Goal: Navigation & Orientation: Find specific page/section

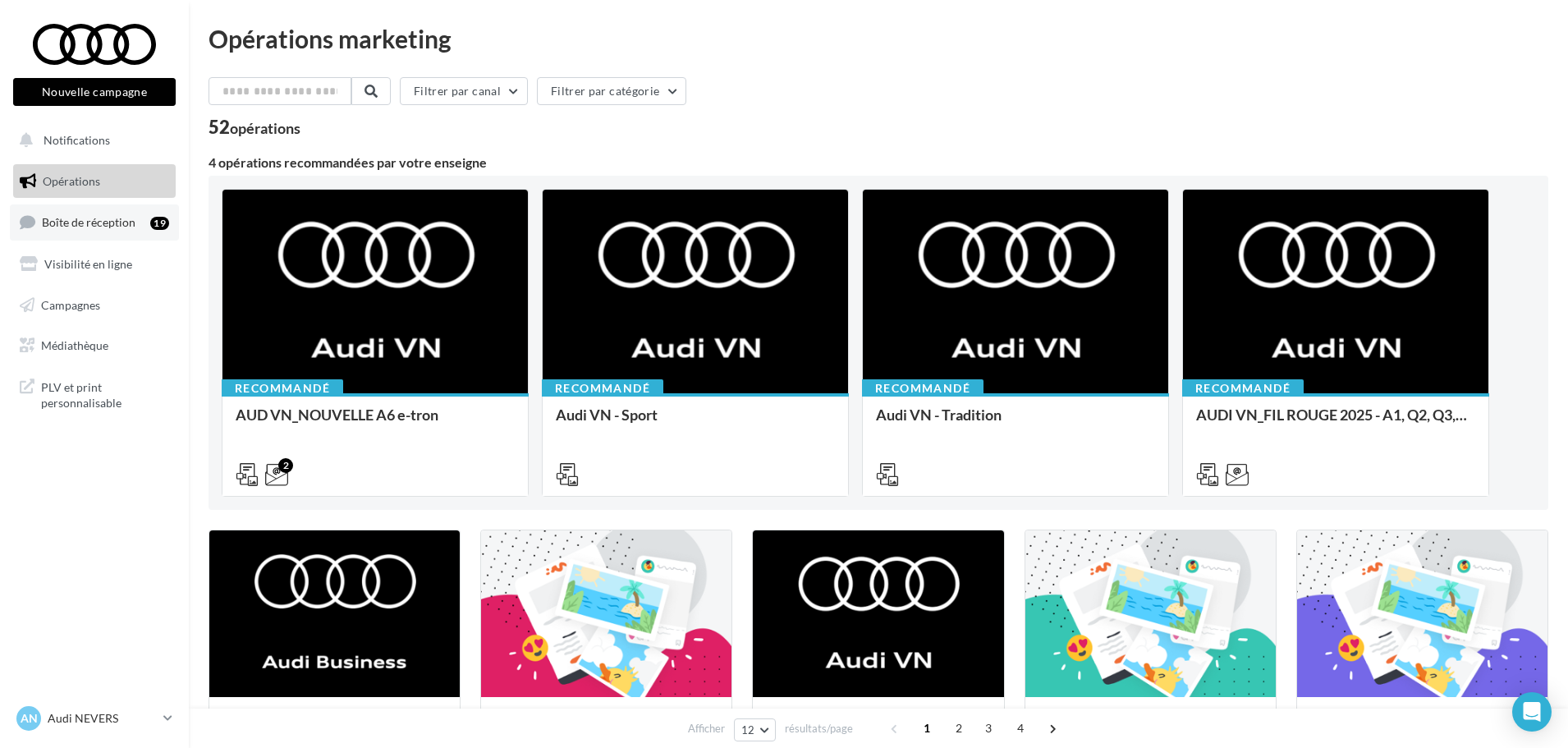
click at [111, 215] on link "Boîte de réception 19" at bounding box center [94, 222] width 169 height 36
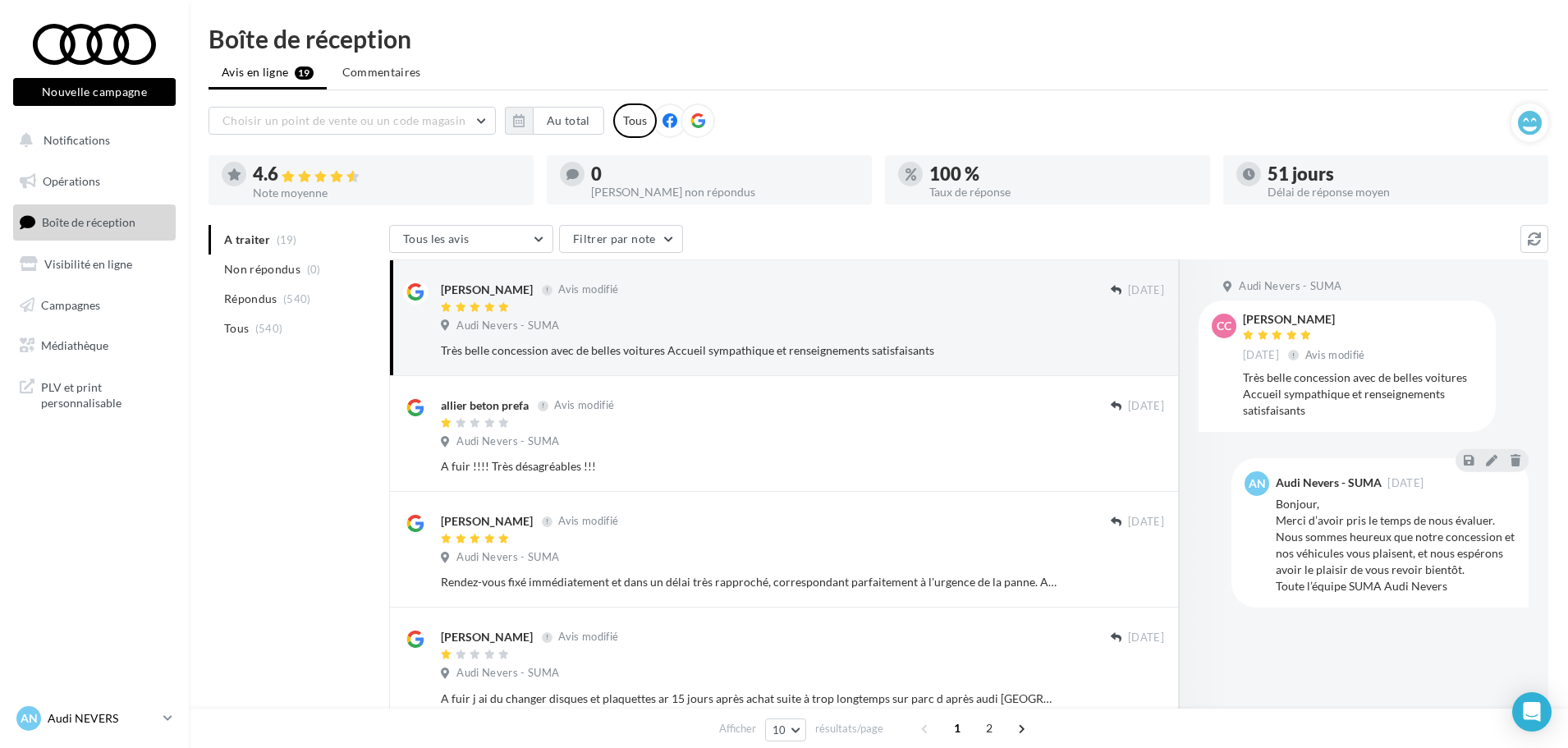
click at [171, 721] on icon at bounding box center [167, 718] width 9 height 14
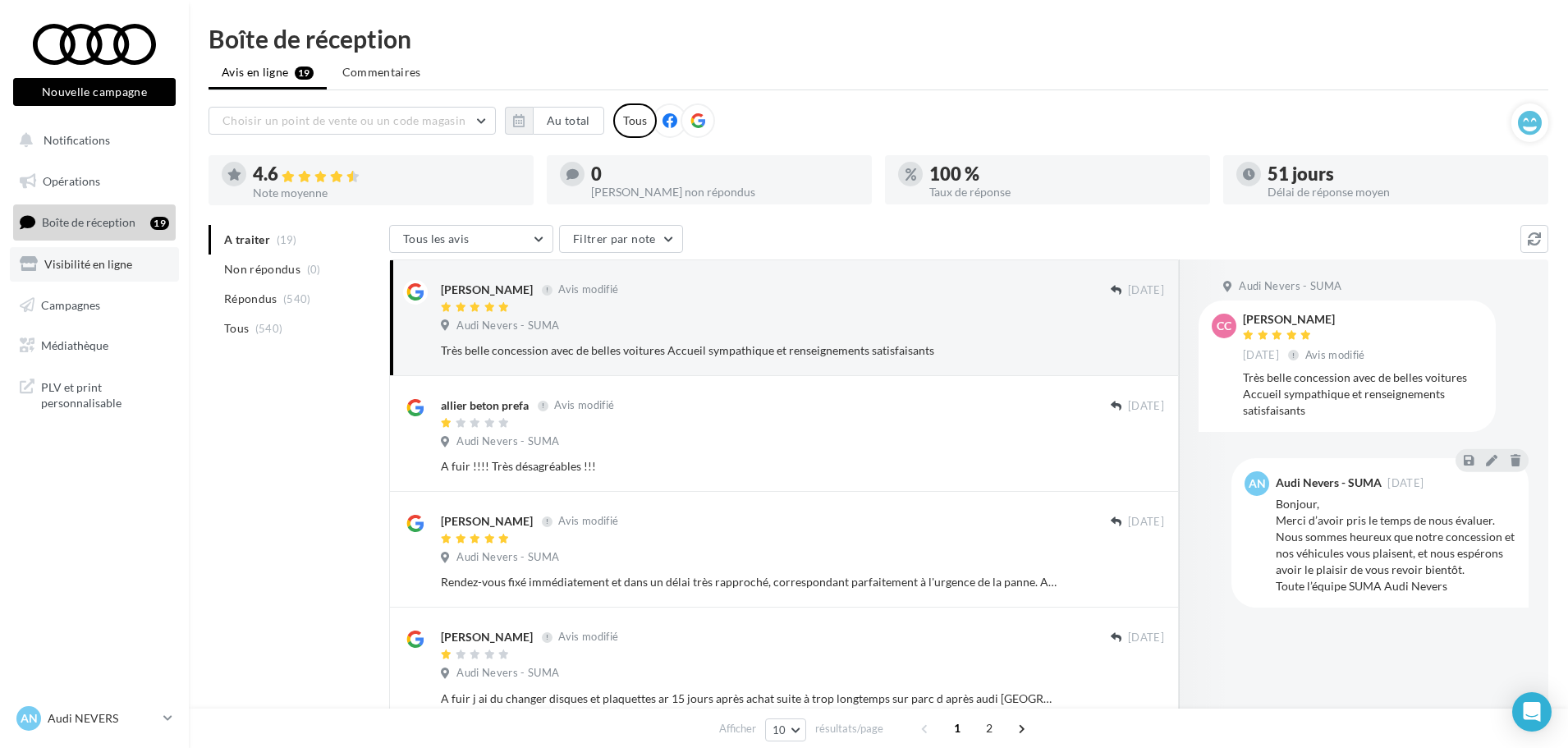
click at [140, 266] on link "Visibilité en ligne" at bounding box center [94, 264] width 169 height 35
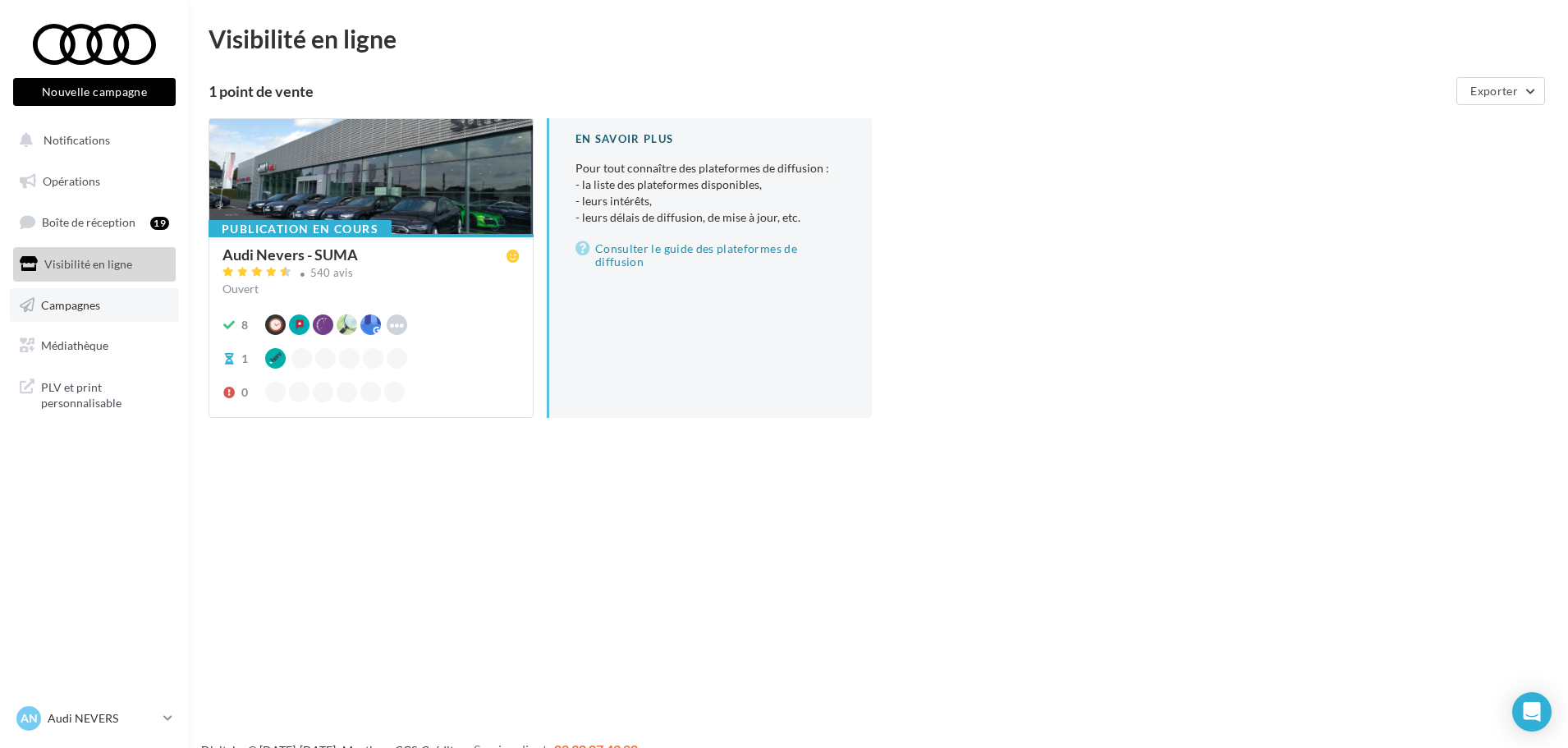
click at [147, 304] on link "Campagnes" at bounding box center [94, 306] width 169 height 35
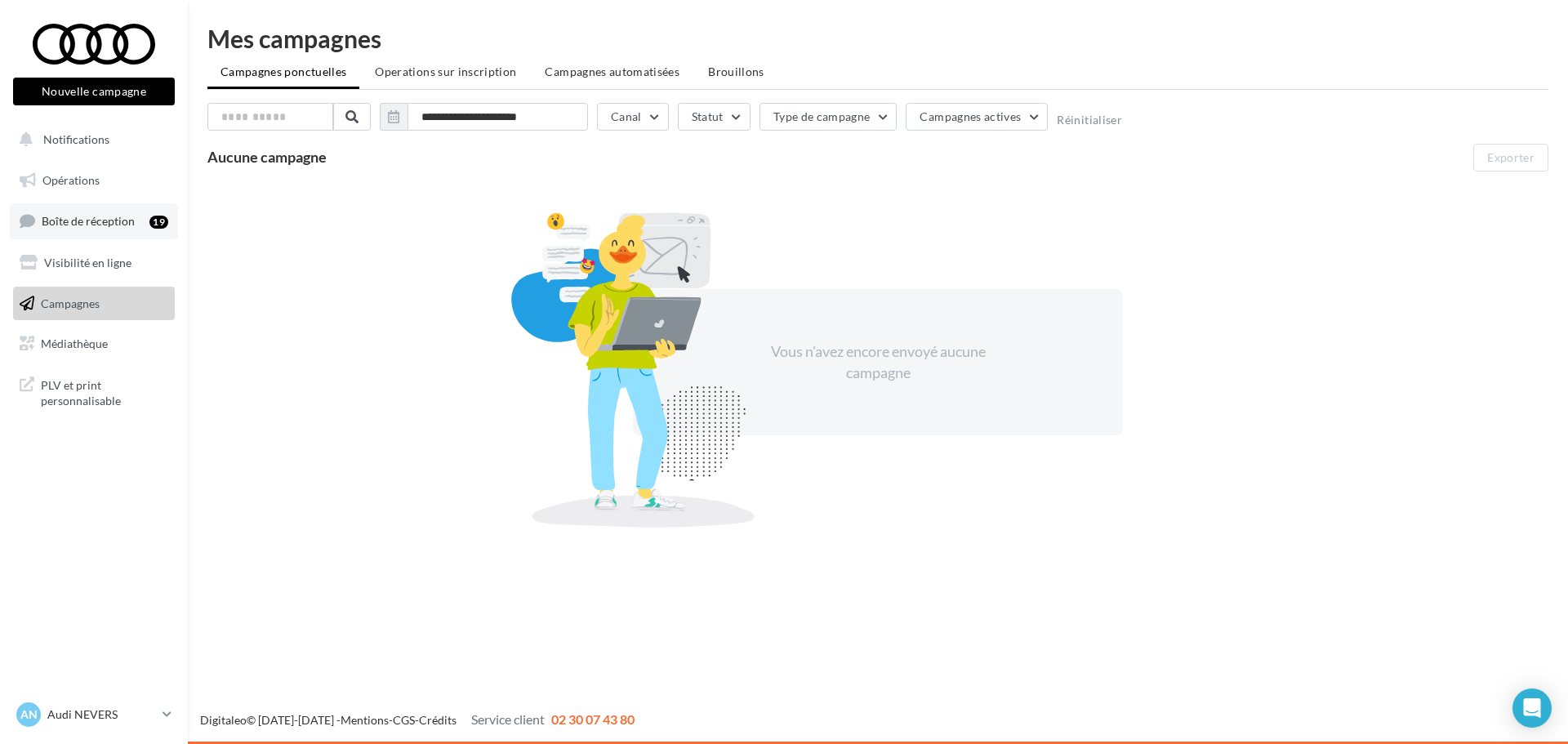
click at [122, 217] on span "Boîte de réception" at bounding box center [88, 221] width 93 height 14
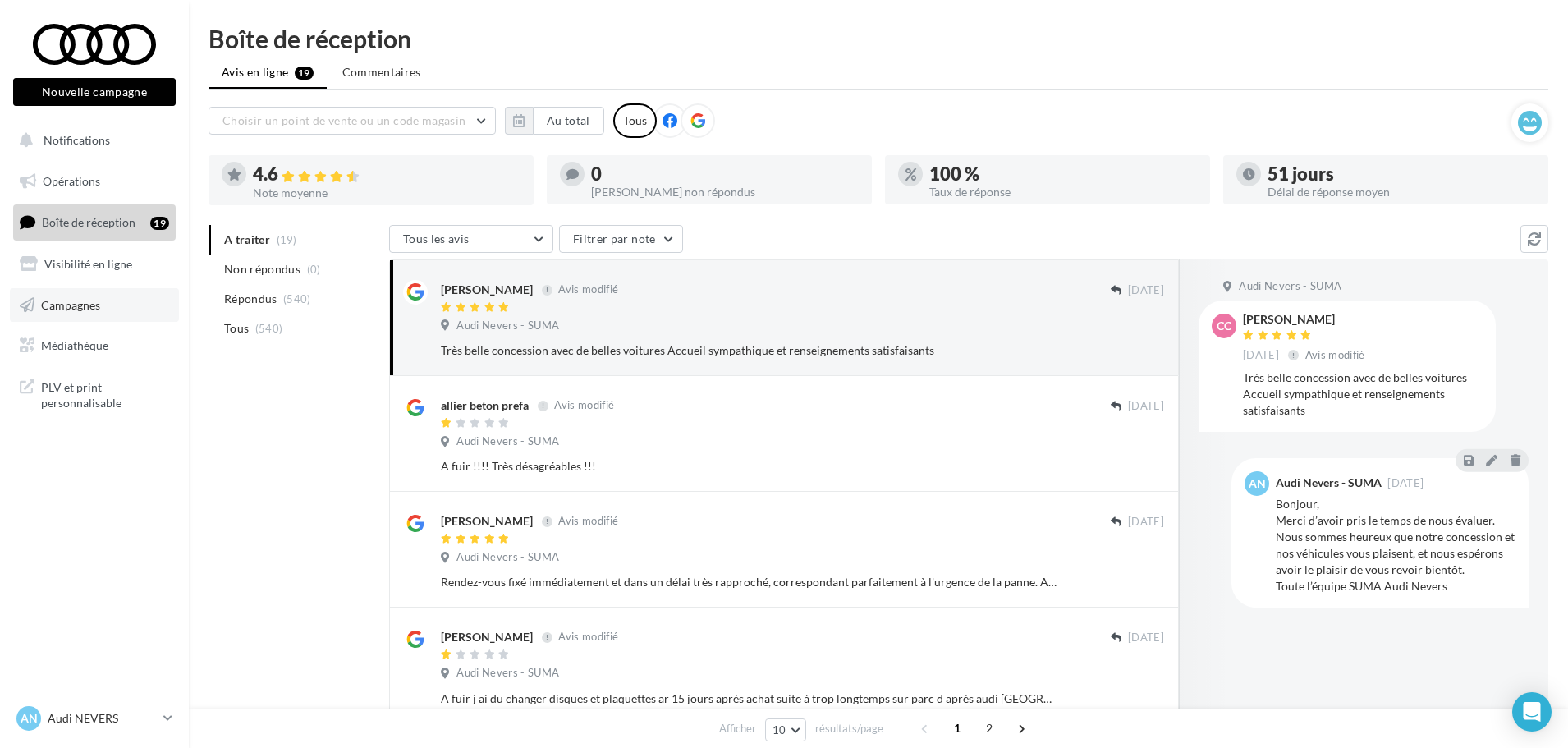
click at [121, 315] on link "Campagnes" at bounding box center [94, 306] width 169 height 35
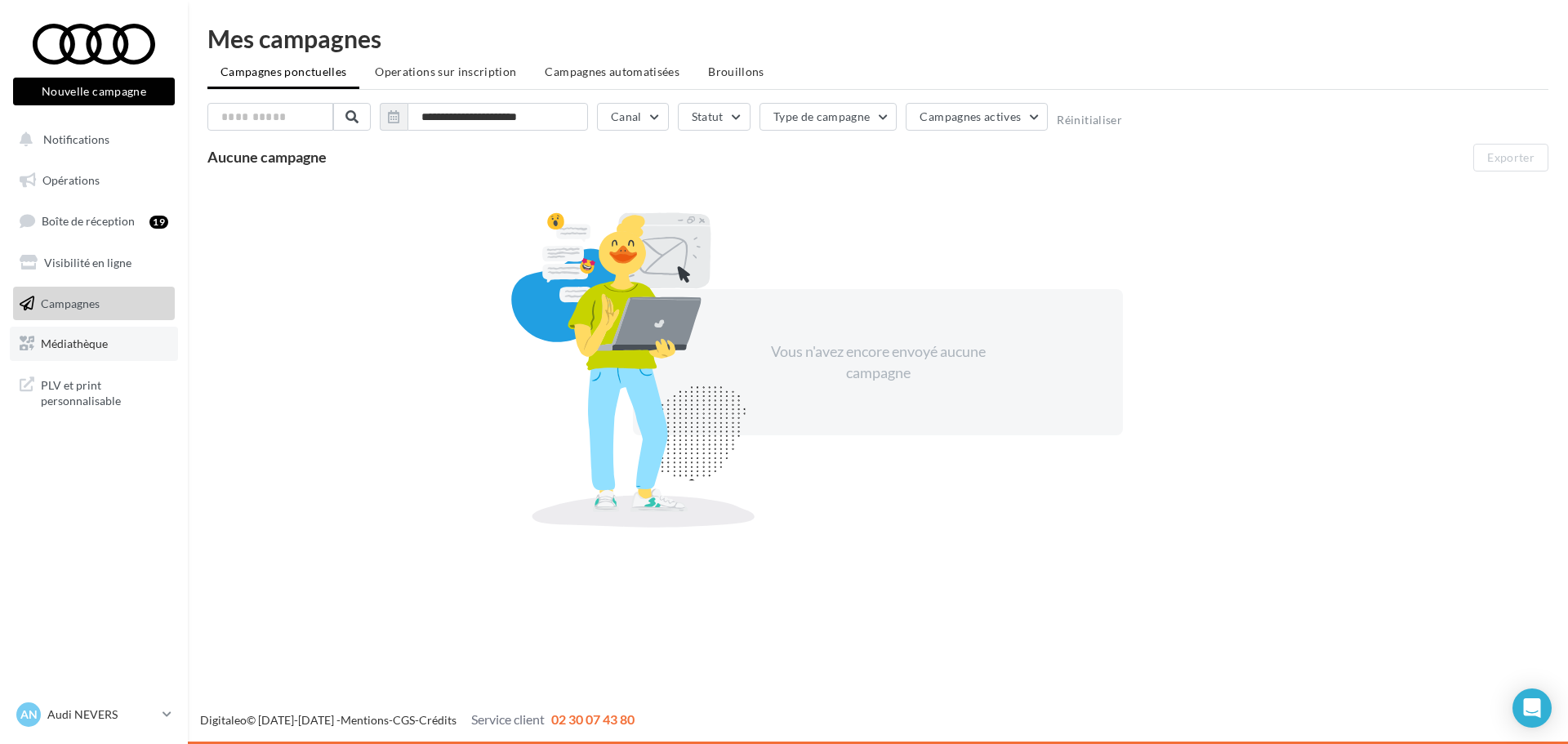
click at [86, 341] on span "Médiathèque" at bounding box center [74, 344] width 67 height 14
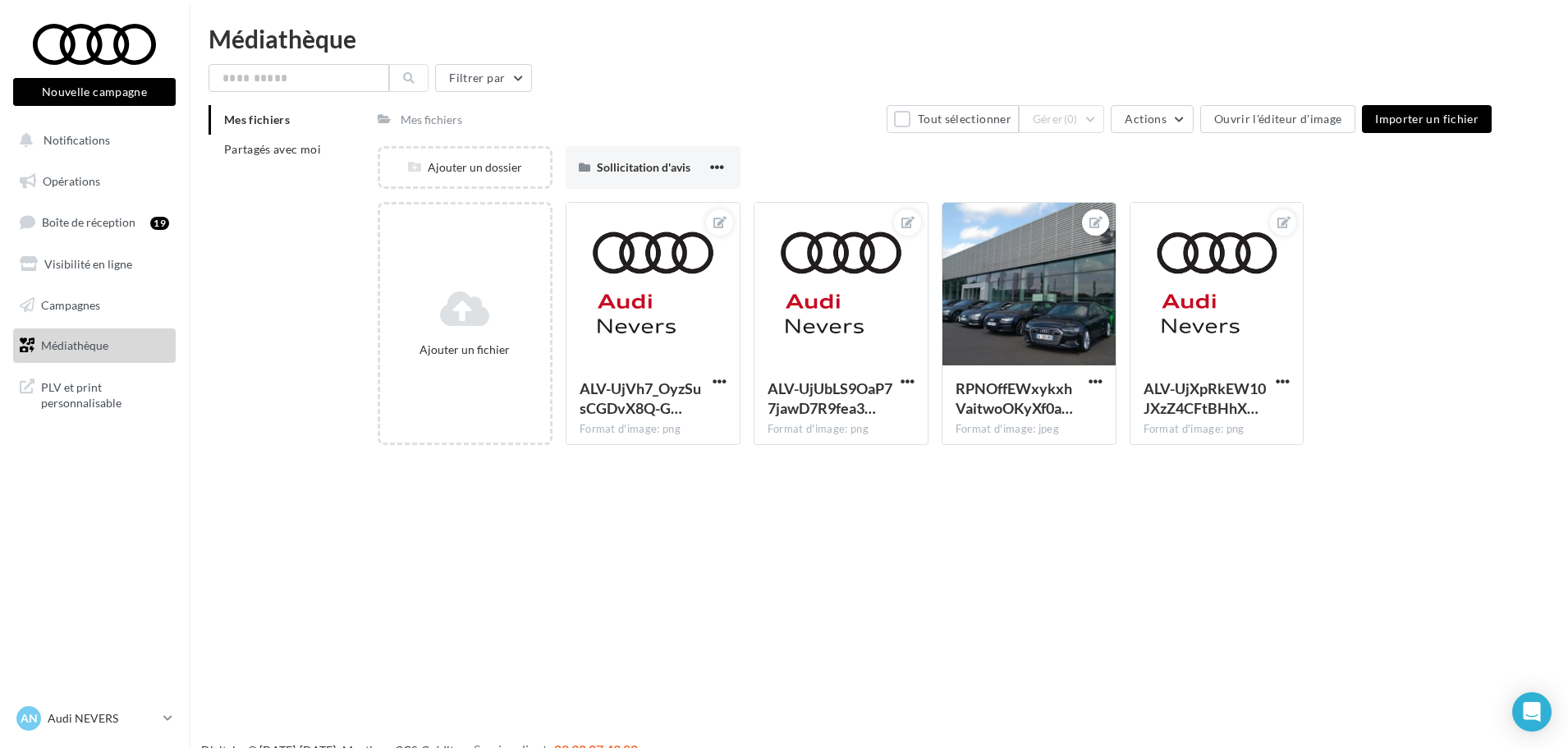
click at [273, 576] on div "Nouvelle campagne Nouvelle campagne Notifications Opérations Boîte de réception…" at bounding box center [784, 400] width 1568 height 748
click at [170, 717] on icon at bounding box center [167, 718] width 9 height 14
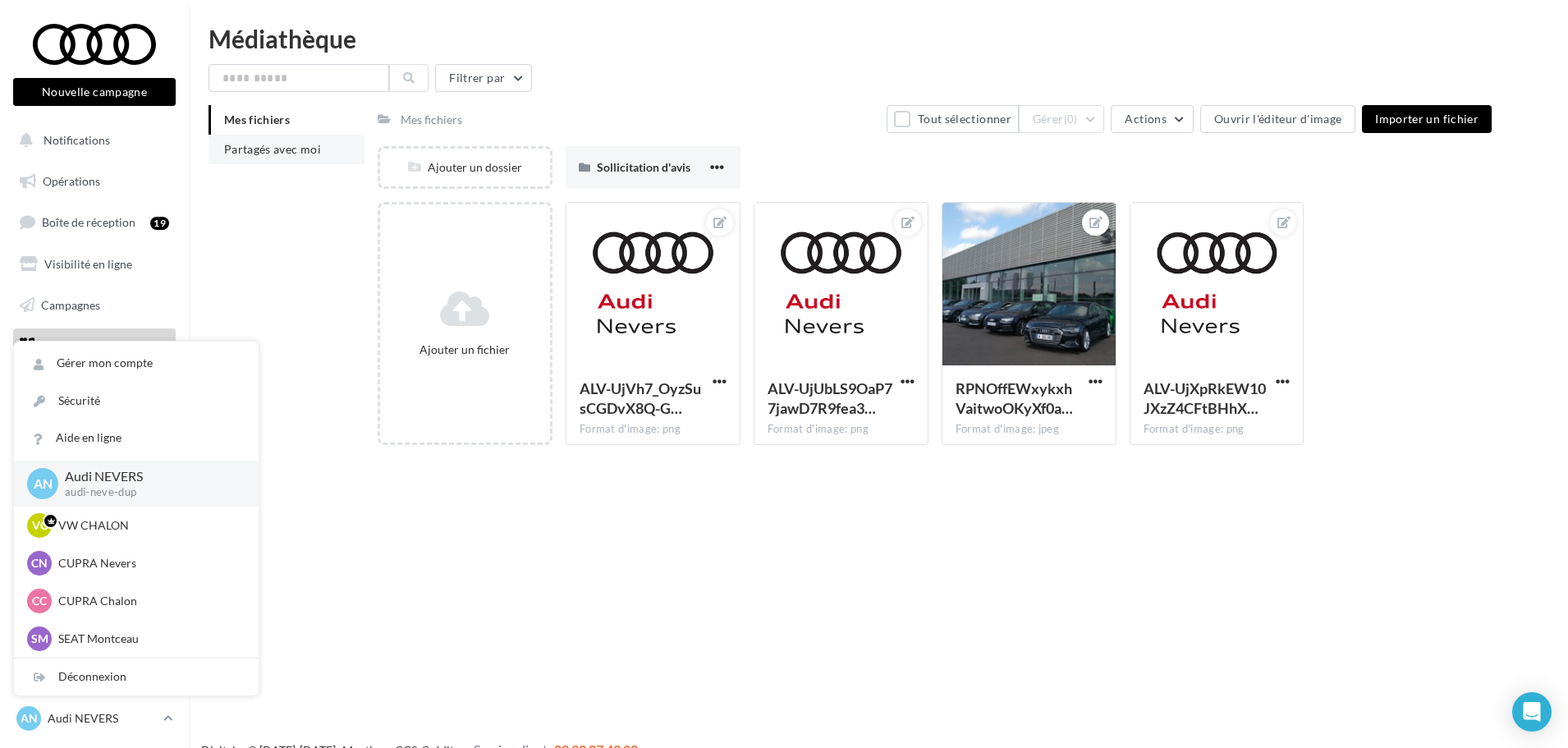
click at [257, 146] on span "Partagés avec moi" at bounding box center [272, 149] width 97 height 14
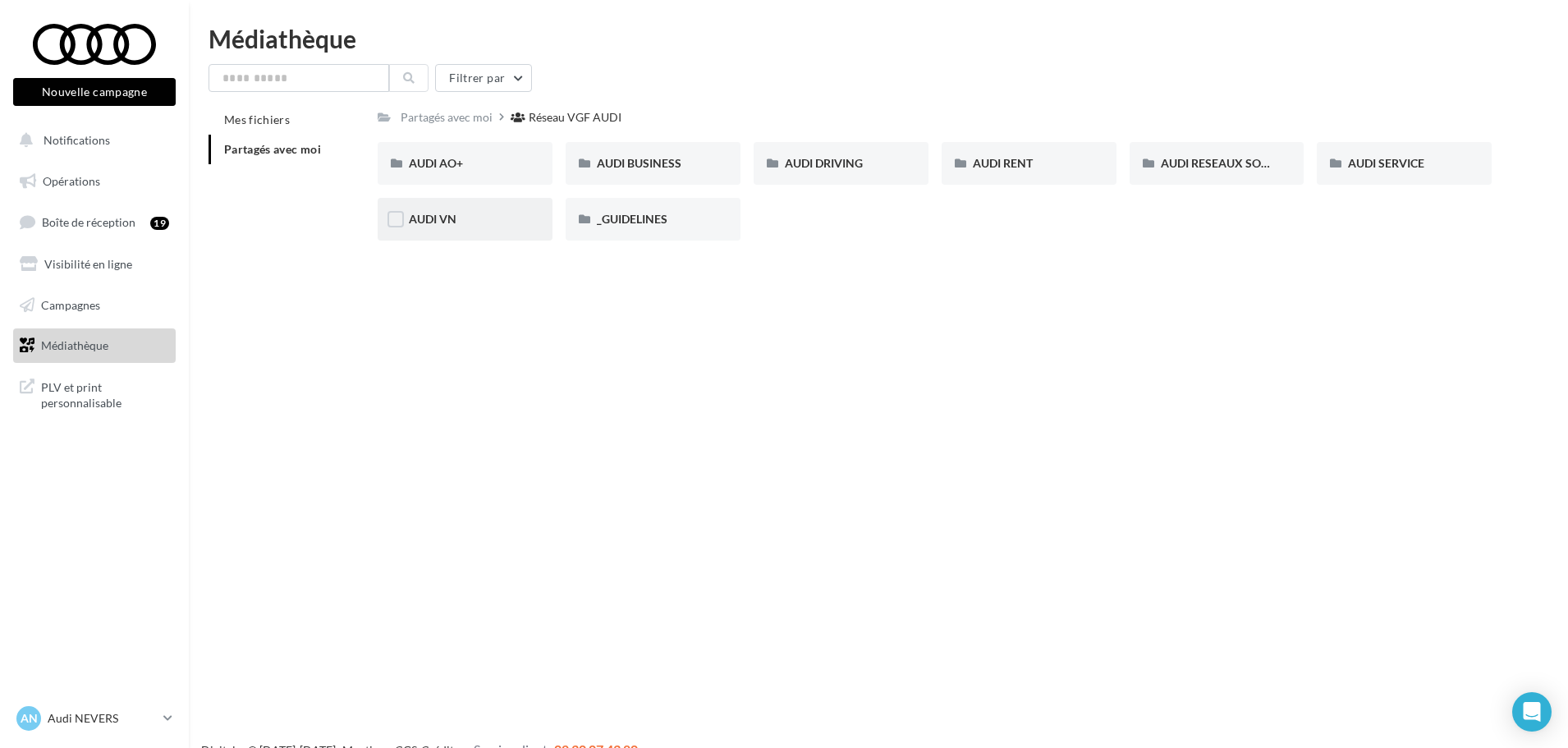
click at [474, 209] on div "AUDI VN" at bounding box center [464, 220] width 175 height 43
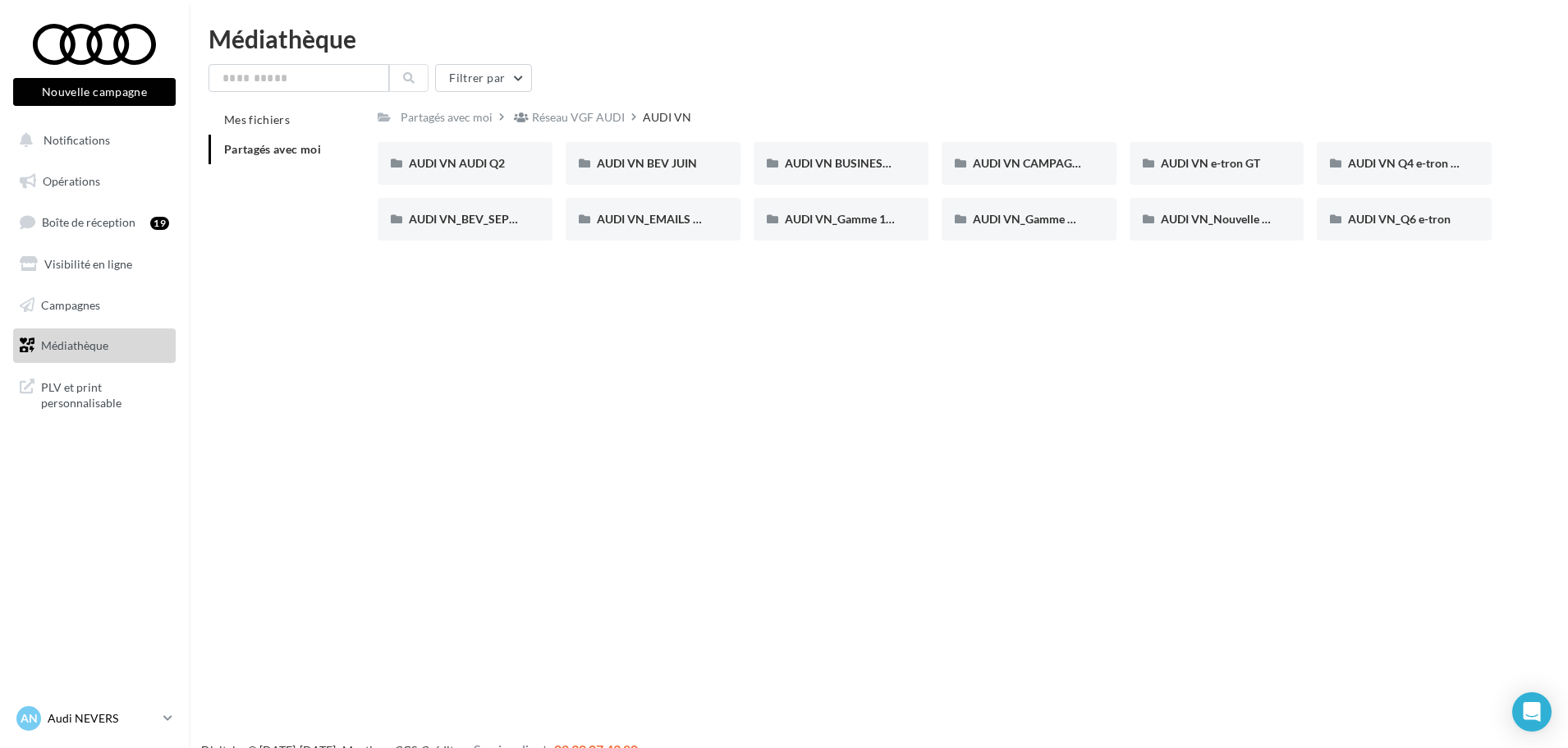
click at [174, 724] on link "AN Audi NEVERS audi-neve-dup" at bounding box center [94, 719] width 162 height 31
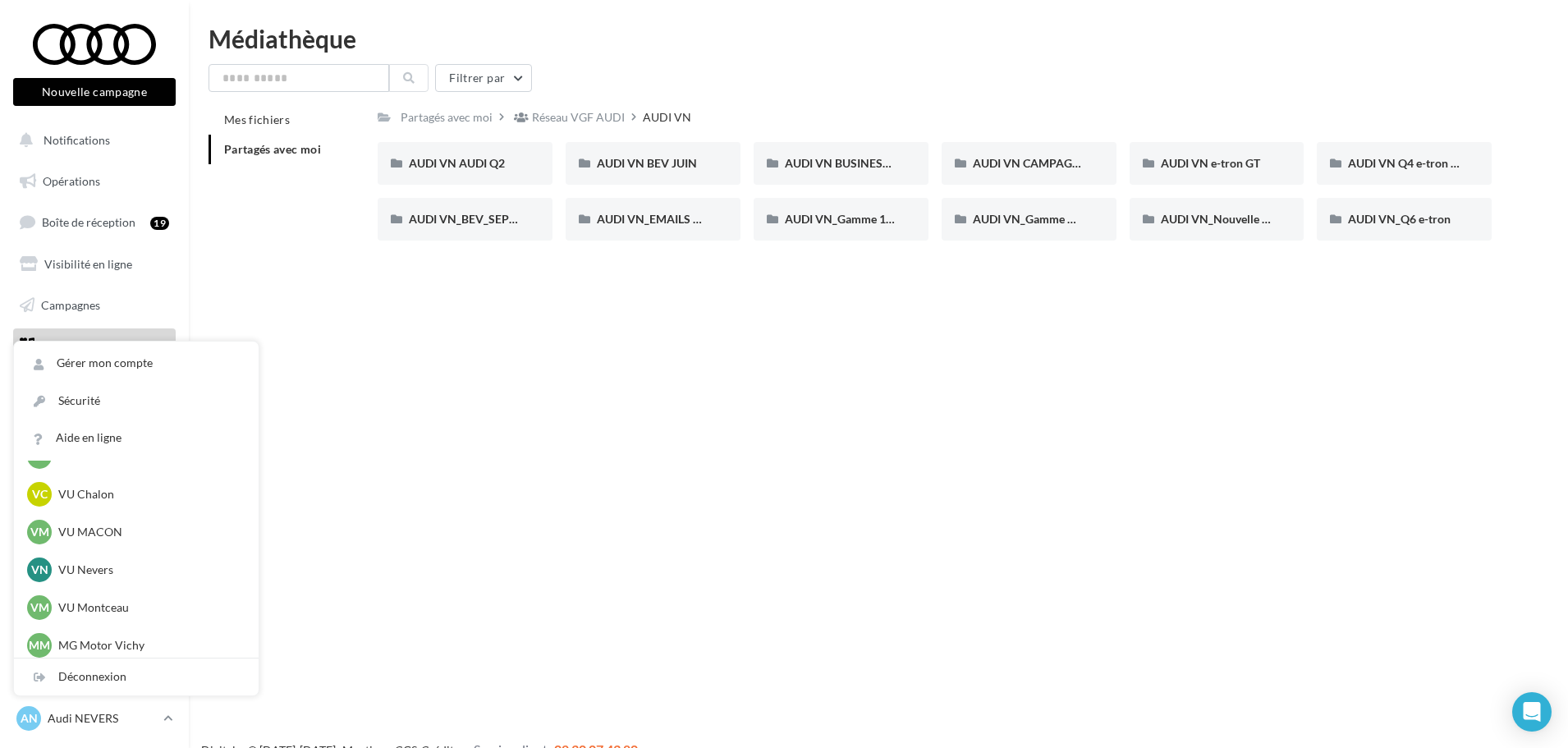
scroll to position [1247, 0]
click at [113, 558] on p "MG Motor Vichy" at bounding box center [148, 563] width 180 height 17
